Goal: Obtain resource: Download file/media

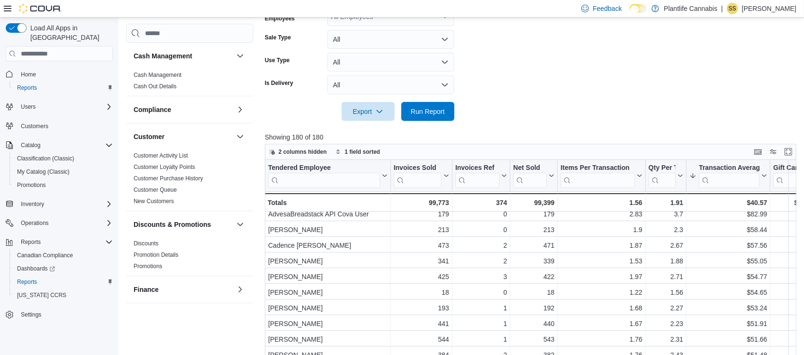
scroll to position [578, 0]
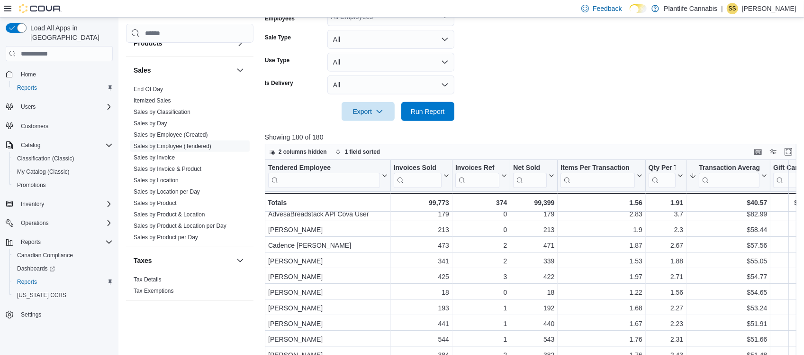
drag, startPoint x: 162, startPoint y: 201, endPoint x: 380, endPoint y: 128, distance: 229.5
click at [162, 201] on link "Sales by Product" at bounding box center [155, 203] width 43 height 7
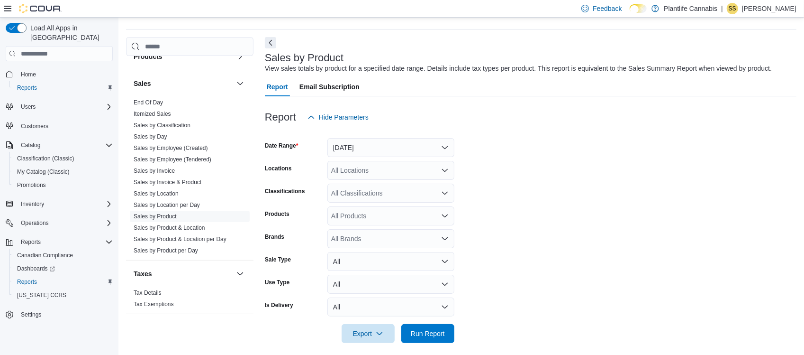
scroll to position [27, 0]
click at [367, 151] on button "[DATE]" at bounding box center [391, 146] width 127 height 19
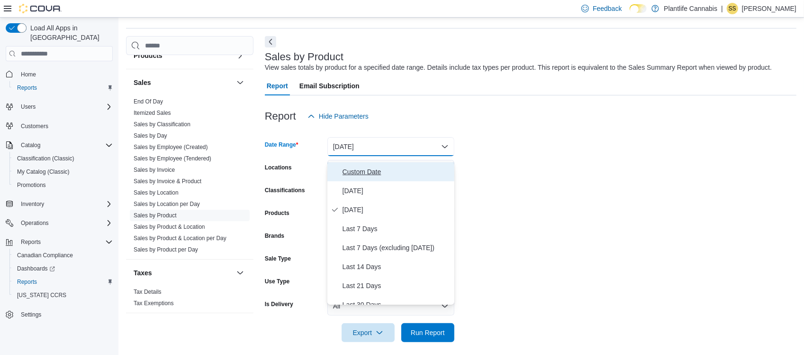
click at [355, 171] on span "Custom Date" at bounding box center [397, 171] width 108 height 11
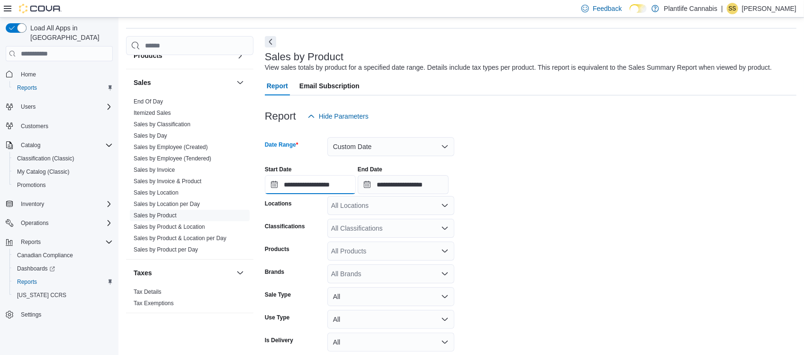
click at [313, 190] on input "**********" at bounding box center [310, 184] width 91 height 19
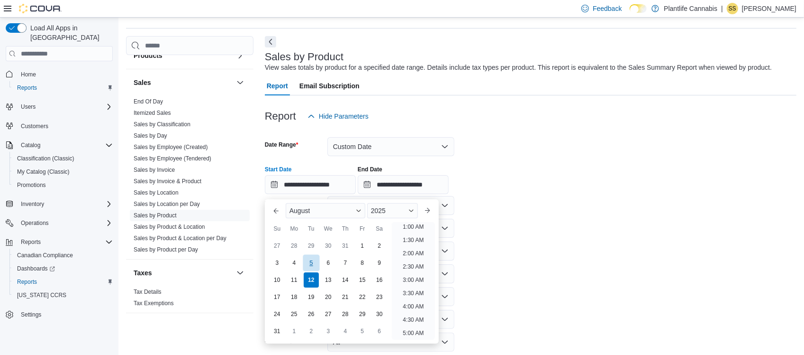
click at [314, 262] on div "5" at bounding box center [311, 263] width 17 height 17
type input "**********"
drag, startPoint x: 493, startPoint y: 239, endPoint x: 423, endPoint y: 203, distance: 78.4
click at [493, 238] on form "**********" at bounding box center [531, 252] width 532 height 252
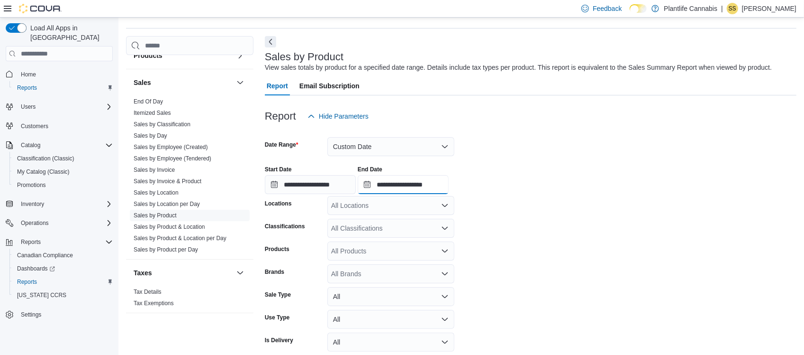
click at [411, 188] on input "**********" at bounding box center [403, 184] width 91 height 19
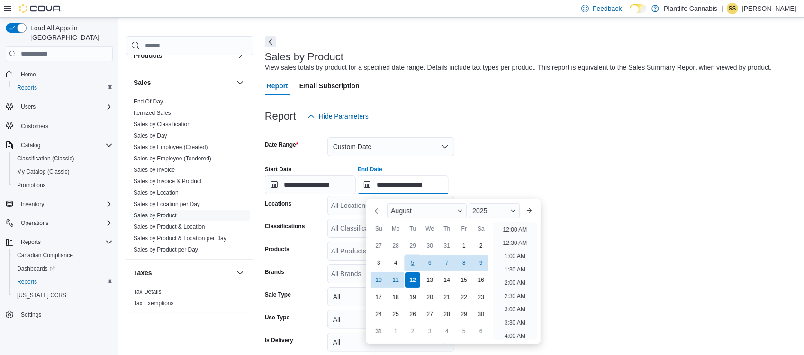
scroll to position [521, 0]
drag, startPoint x: 401, startPoint y: 277, endPoint x: 493, endPoint y: 135, distance: 169.6
click at [401, 275] on div "11" at bounding box center [395, 279] width 15 height 15
type input "**********"
click at [527, 104] on div at bounding box center [531, 100] width 532 height 11
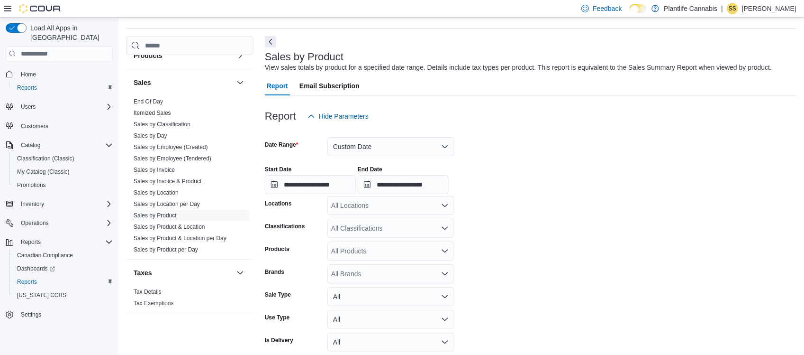
click at [537, 164] on div "**********" at bounding box center [531, 176] width 532 height 36
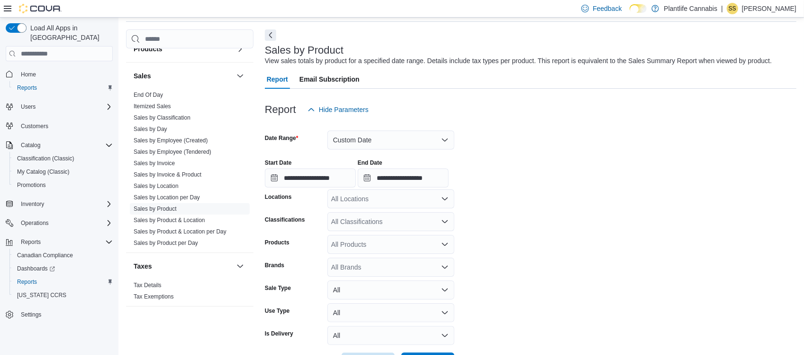
scroll to position [75, 0]
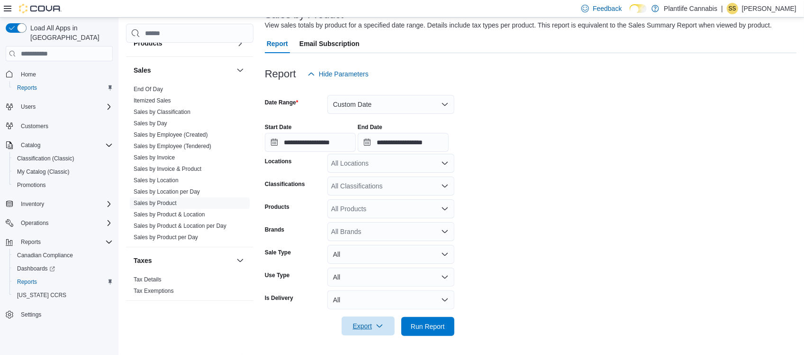
click at [358, 323] on span "Export" at bounding box center [368, 325] width 42 height 19
click at [373, 273] on span "Export to Excel" at bounding box center [371, 277] width 43 height 8
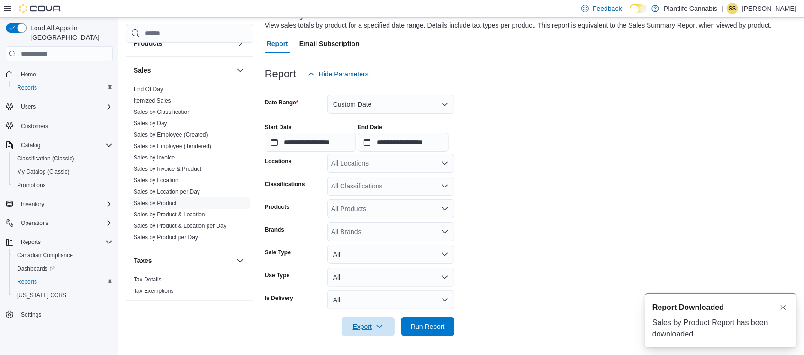
scroll to position [0, 0]
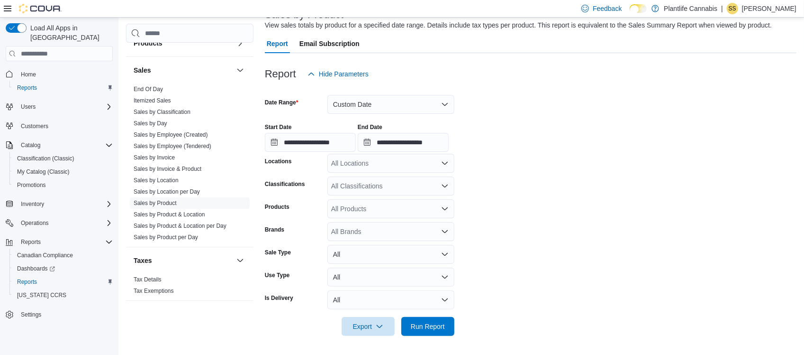
click at [395, 51] on div "Report Email Subscription" at bounding box center [531, 43] width 532 height 19
click at [165, 177] on link "Sales by Location" at bounding box center [156, 180] width 45 height 7
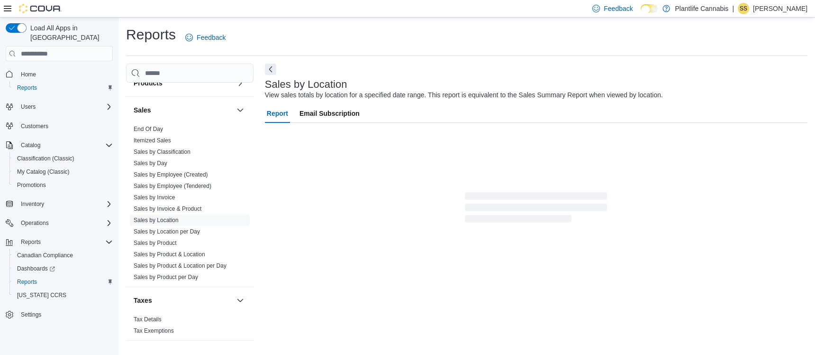
click at [420, 49] on div "Reports Feedback" at bounding box center [467, 40] width 682 height 31
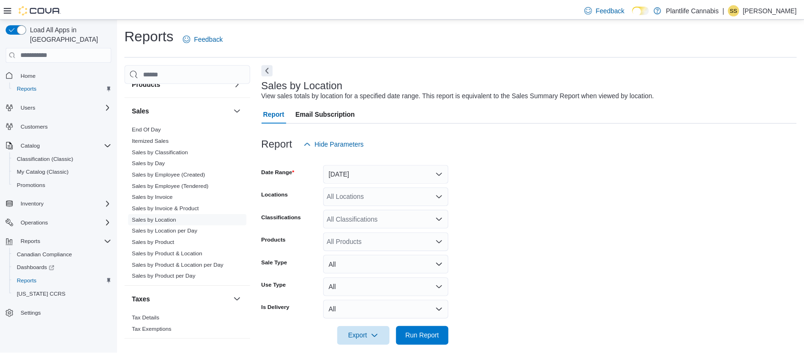
scroll to position [7, 0]
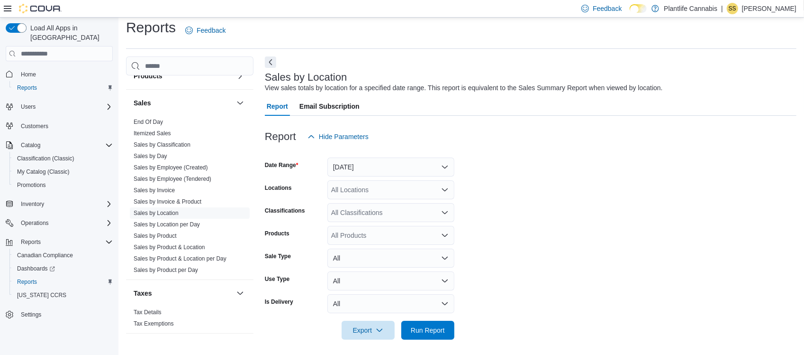
click at [490, 56] on div "Sales by Location View sales totals by location for a specified date range. Thi…" at bounding box center [531, 203] width 532 height 294
click at [484, 105] on div "Report Email Subscription" at bounding box center [531, 106] width 532 height 19
click at [384, 164] on button "[DATE]" at bounding box center [391, 166] width 127 height 19
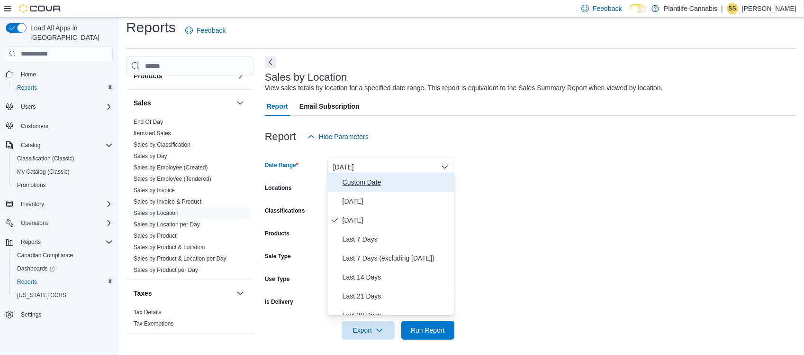
click at [363, 180] on span "Custom Date" at bounding box center [397, 181] width 108 height 11
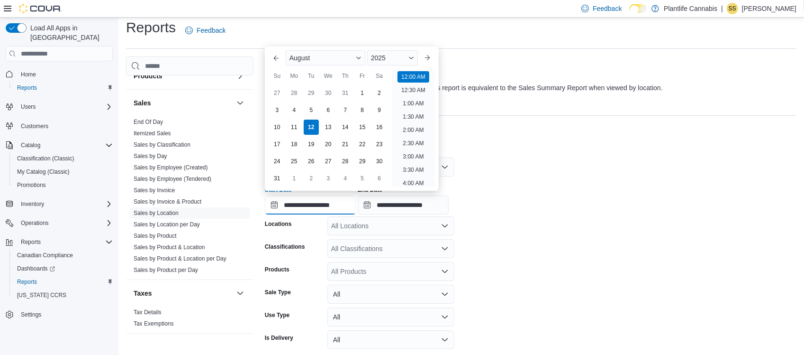
click at [313, 201] on input "**********" at bounding box center [310, 204] width 91 height 19
click at [403, 56] on div "2025" at bounding box center [392, 57] width 51 height 15
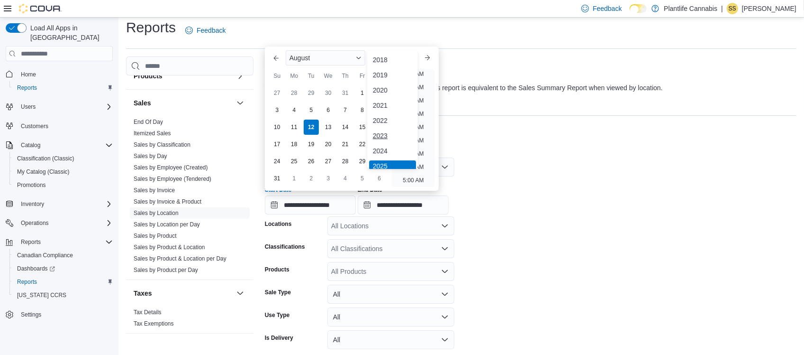
scroll to position [3, 0]
click at [385, 146] on div "2024" at bounding box center [392, 147] width 47 height 11
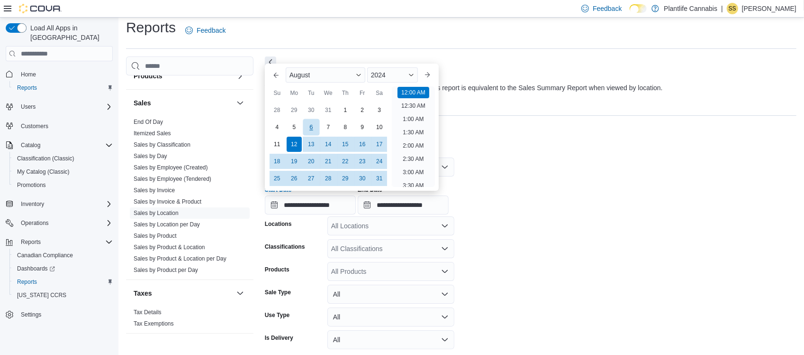
click at [313, 125] on div "6" at bounding box center [311, 127] width 17 height 17
type input "**********"
drag, startPoint x: 511, startPoint y: 150, endPoint x: 415, endPoint y: 188, distance: 103.0
click at [510, 152] on div at bounding box center [531, 151] width 532 height 11
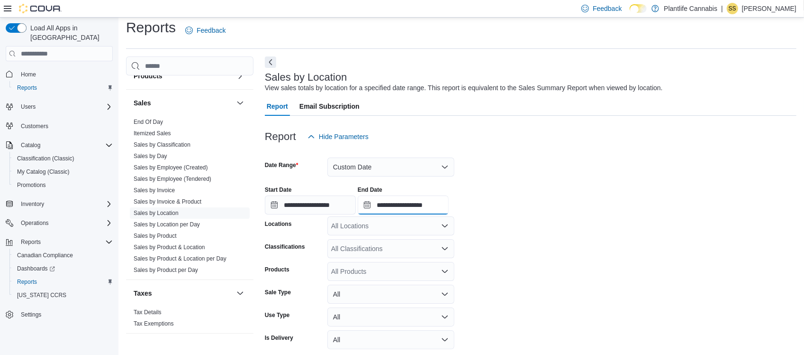
click at [398, 198] on input "**********" at bounding box center [403, 204] width 91 height 19
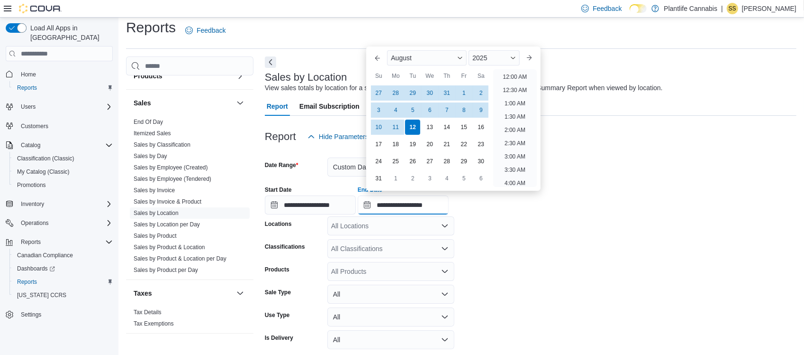
scroll to position [521, 0]
click at [502, 55] on div "2025" at bounding box center [494, 57] width 51 height 15
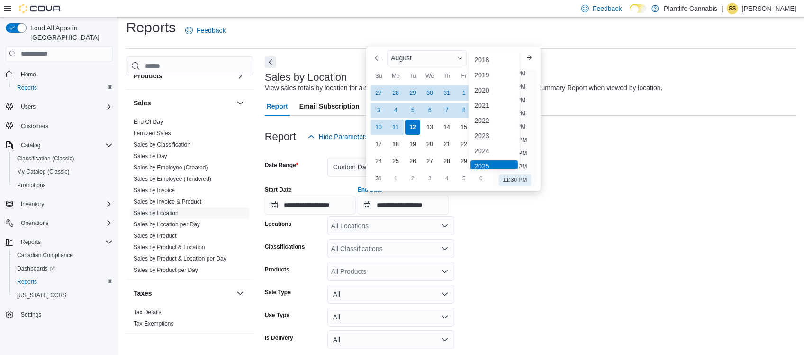
scroll to position [3, 0]
click at [485, 147] on div "2024" at bounding box center [494, 147] width 47 height 11
type input "**********"
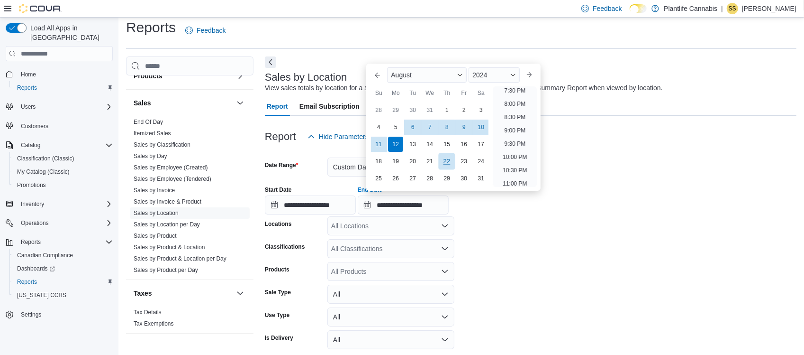
drag, startPoint x: 396, startPoint y: 144, endPoint x: 448, endPoint y: 163, distance: 55.6
click at [395, 143] on div "12" at bounding box center [395, 144] width 15 height 15
click at [500, 214] on div at bounding box center [531, 215] width 532 height 2
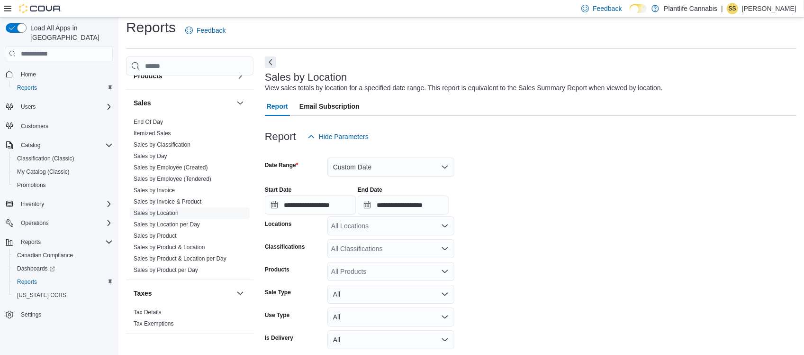
click at [518, 190] on div "**********" at bounding box center [531, 196] width 532 height 36
click at [506, 214] on form "**********" at bounding box center [531, 260] width 532 height 229
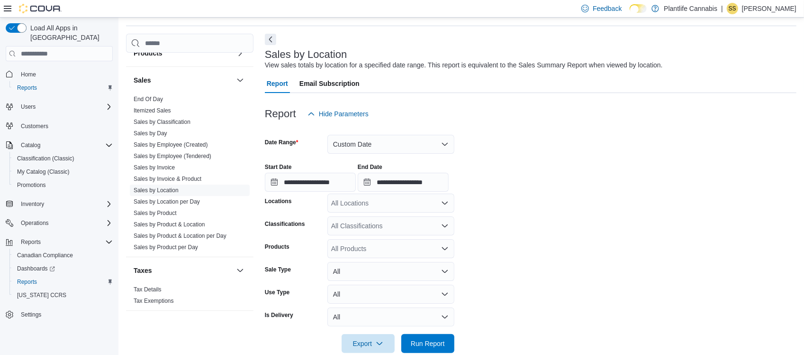
scroll to position [42, 0]
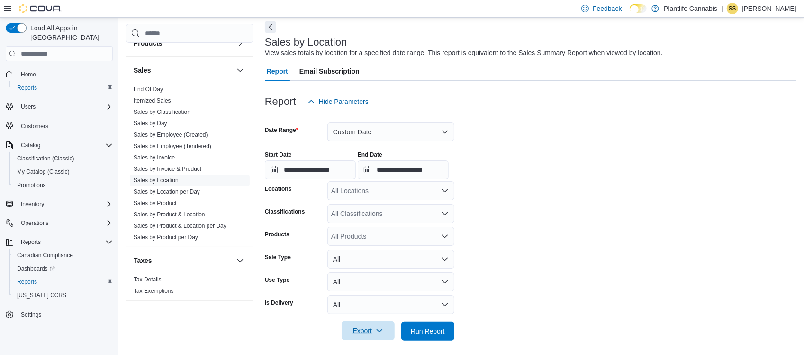
click at [362, 325] on span "Export" at bounding box center [368, 330] width 42 height 19
click at [380, 268] on span "Export to Excel" at bounding box center [371, 272] width 43 height 8
click at [556, 160] on div "**********" at bounding box center [531, 161] width 532 height 36
click at [403, 100] on div "Report Hide Parameters" at bounding box center [531, 101] width 532 height 19
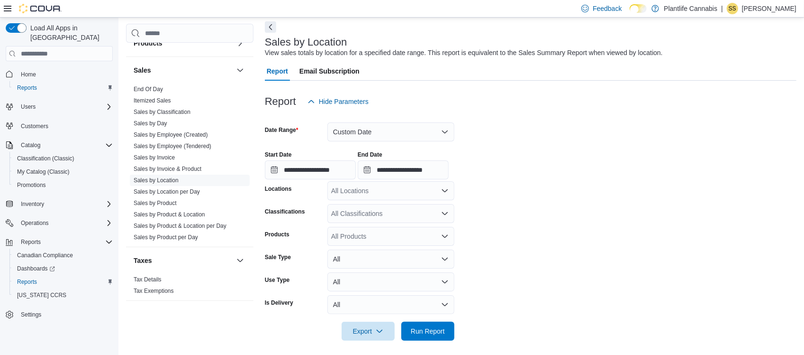
click at [402, 94] on div "Report Hide Parameters" at bounding box center [531, 101] width 532 height 19
drag, startPoint x: 437, startPoint y: 85, endPoint x: 430, endPoint y: 87, distance: 6.9
click at [437, 85] on div at bounding box center [531, 86] width 532 height 11
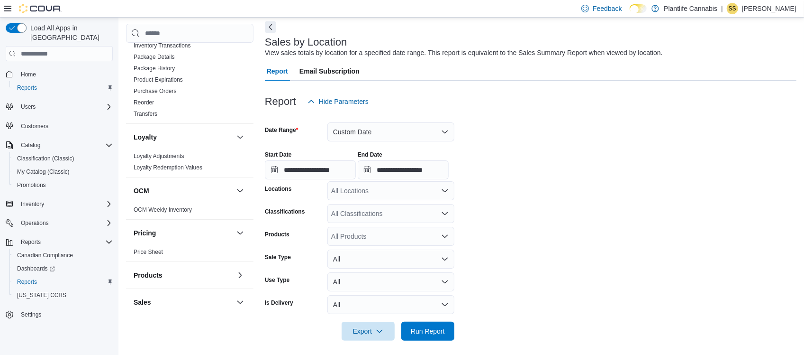
scroll to position [224, 0]
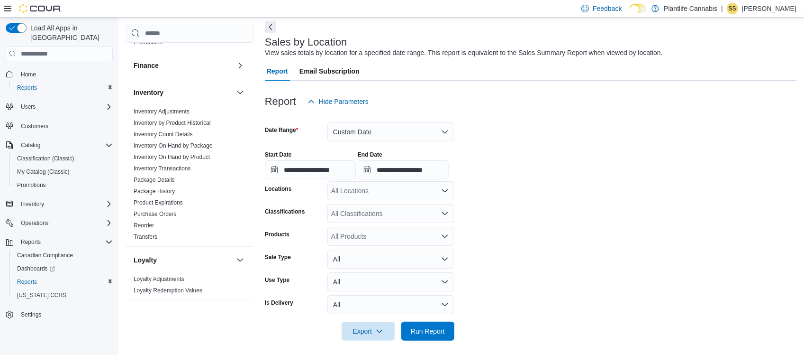
drag, startPoint x: 172, startPoint y: 144, endPoint x: 355, endPoint y: 120, distance: 184.0
click at [172, 144] on link "Inventory On Hand by Package" at bounding box center [173, 145] width 79 height 7
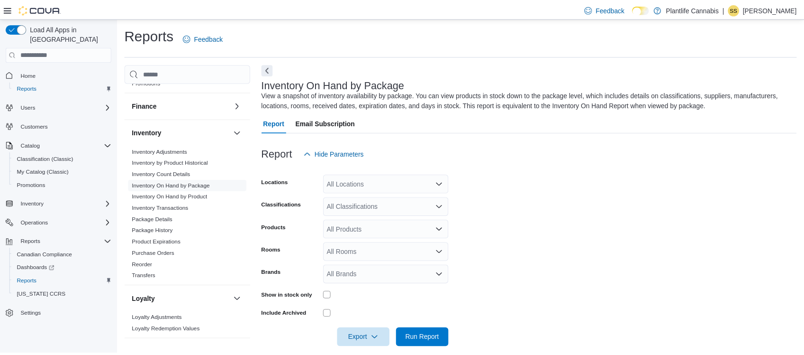
scroll to position [9, 0]
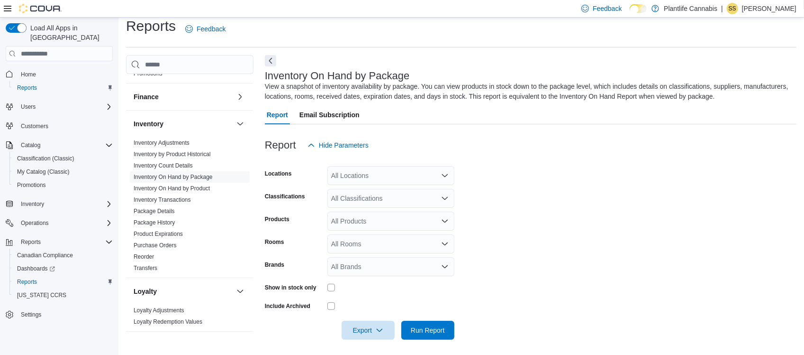
drag, startPoint x: 387, startPoint y: 293, endPoint x: 481, endPoint y: 293, distance: 94.3
click at [388, 294] on form "Locations All Locations Classifications All Classifications Products All Produc…" at bounding box center [531, 247] width 532 height 185
drag, startPoint x: 506, startPoint y: 294, endPoint x: 438, endPoint y: 296, distance: 67.4
click at [504, 294] on form "Locations All Locations Classifications All Classifications Products All Produc…" at bounding box center [531, 247] width 532 height 185
click at [367, 321] on span "Export" at bounding box center [368, 329] width 42 height 19
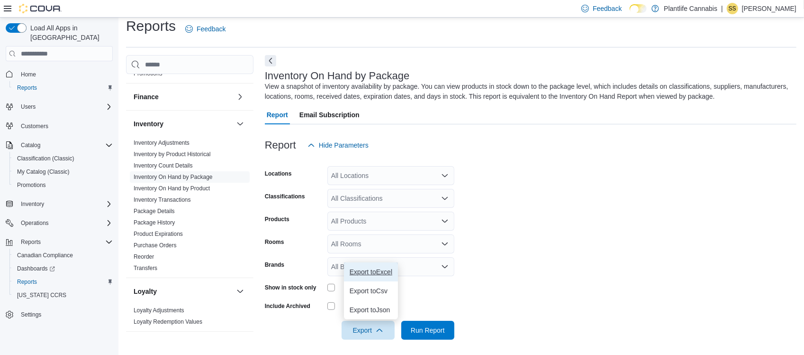
click at [378, 276] on button "Export to Excel" at bounding box center [371, 271] width 54 height 19
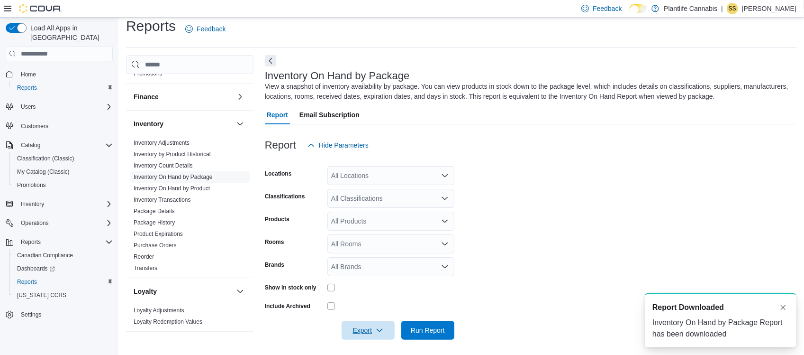
scroll to position [0, 0]
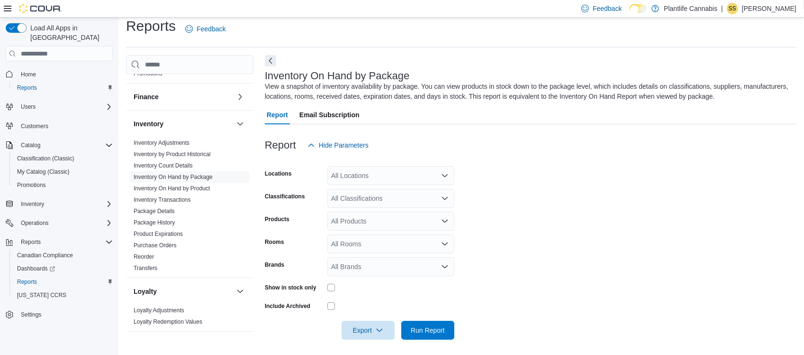
click at [331, 34] on div "Reports Feedback" at bounding box center [461, 29] width 671 height 25
